Goal: Task Accomplishment & Management: Use online tool/utility

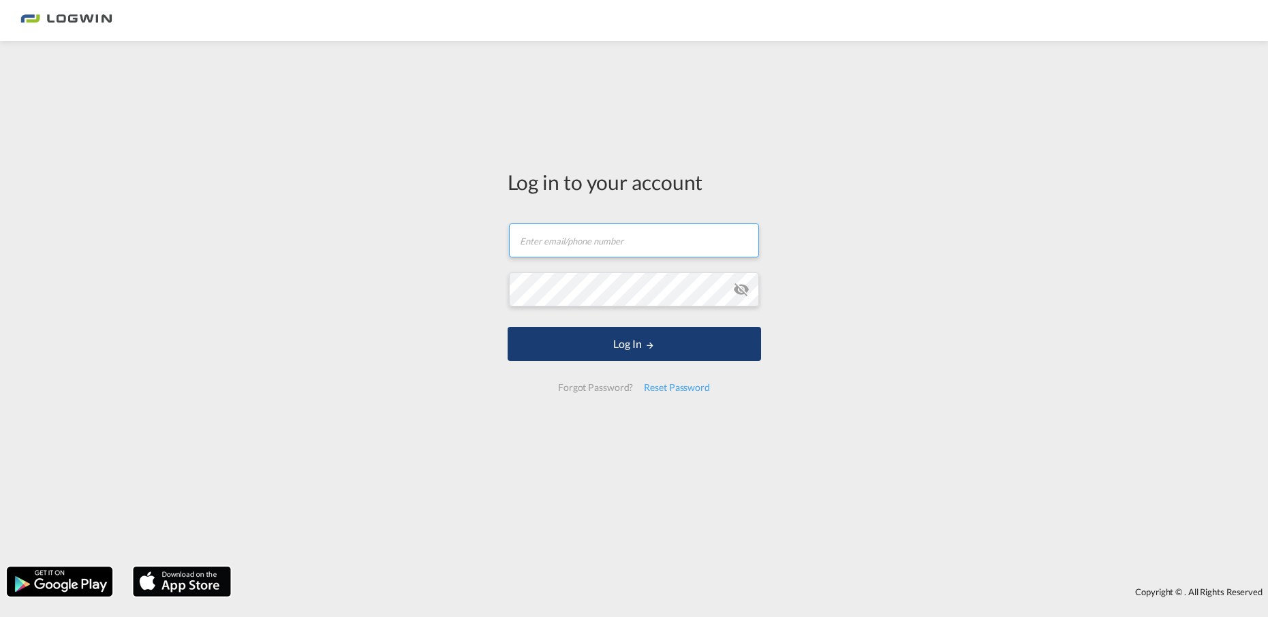
type input "[EMAIL_ADDRESS][PERSON_NAME][DOMAIN_NAME]"
click at [591, 341] on button "Log In" at bounding box center [634, 344] width 253 height 34
